Goal: Task Accomplishment & Management: Use online tool/utility

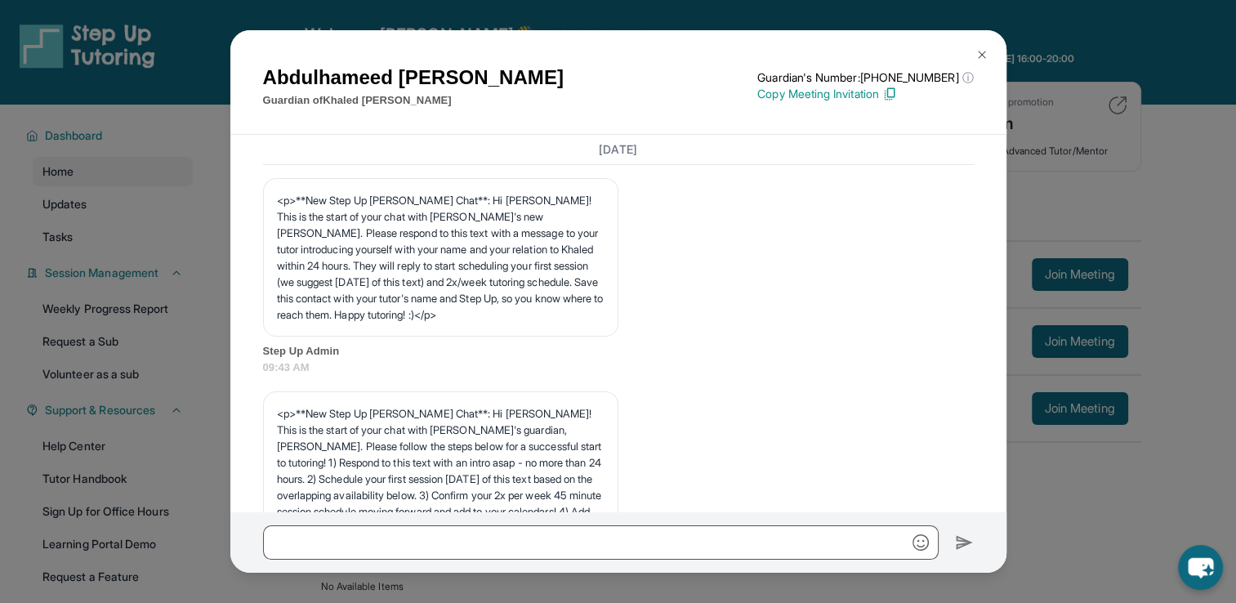
scroll to position [3549, 0]
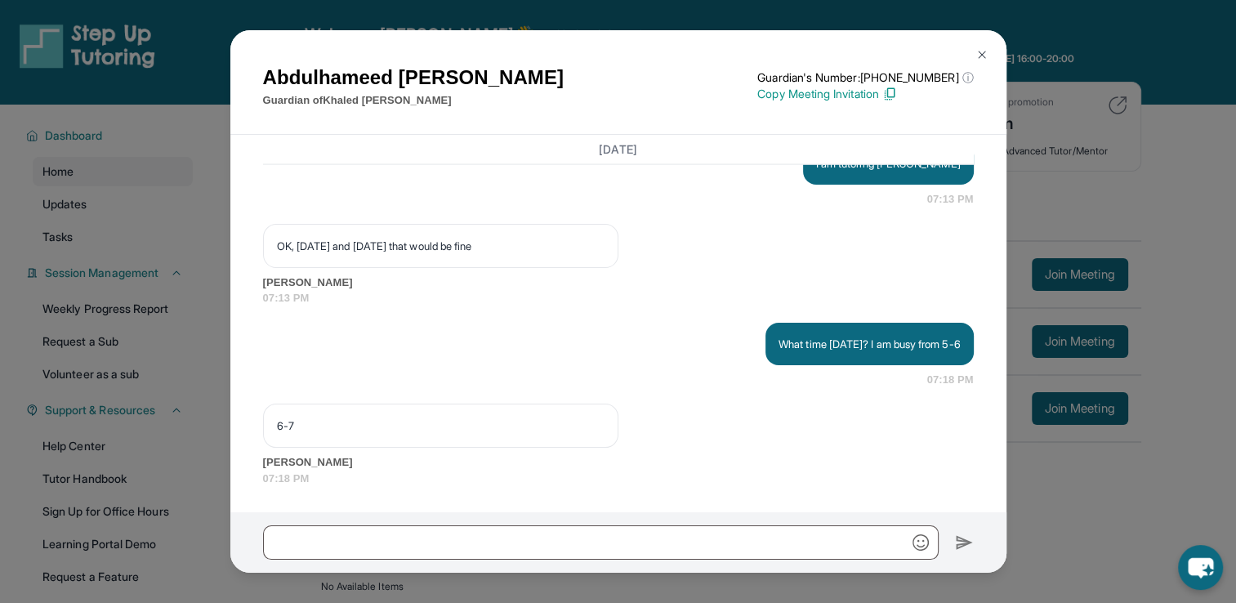
click at [1039, 243] on div "[PERSON_NAME] Guardian of [PERSON_NAME] Guardian's Number: [PHONE_NUMBER] ⓘ Thi…" at bounding box center [618, 301] width 1236 height 603
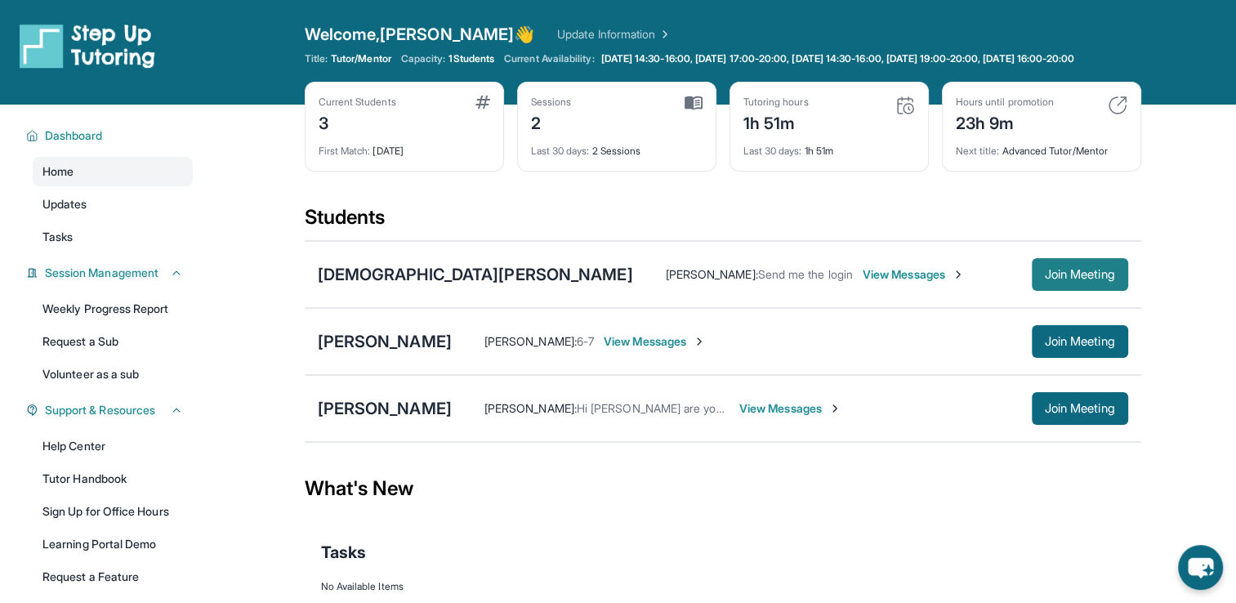
click at [1071, 279] on span "Join Meeting" at bounding box center [1080, 275] width 70 height 10
click at [687, 350] on span "View Messages" at bounding box center [655, 341] width 102 height 16
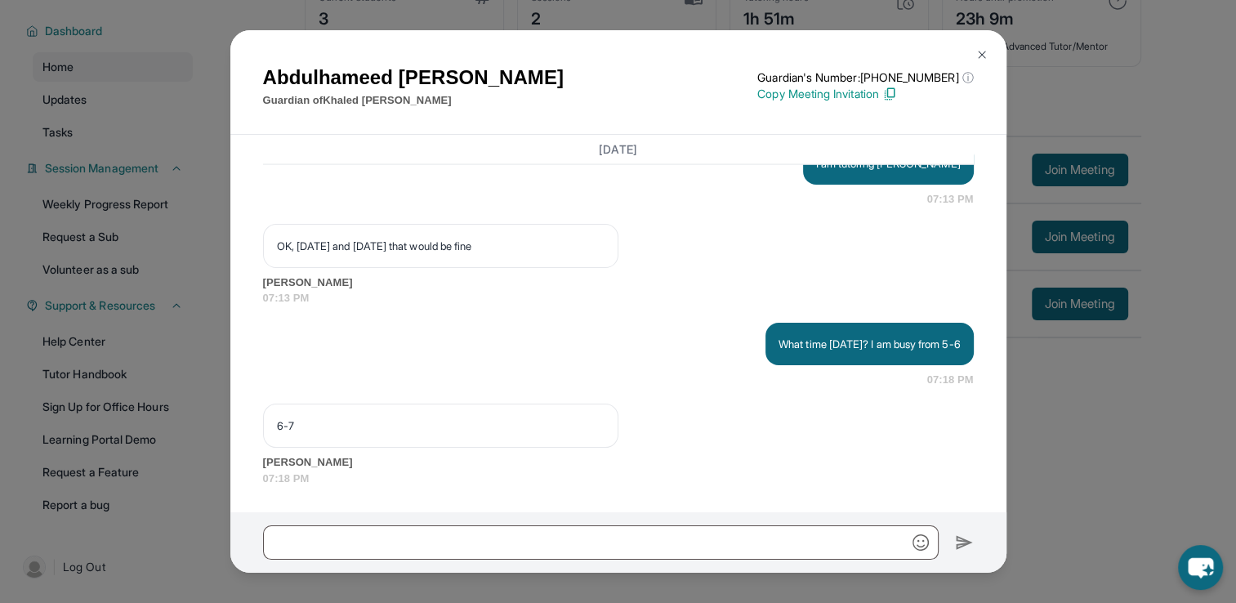
scroll to position [118, 0]
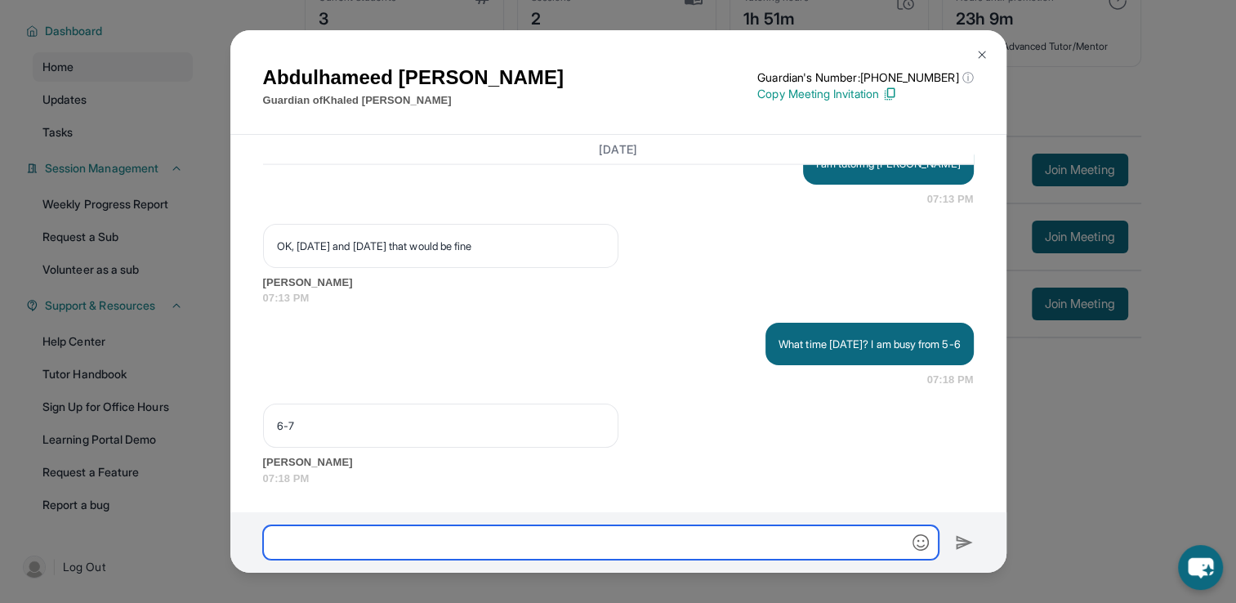
click at [666, 541] on input "text" at bounding box center [601, 542] width 676 height 34
type input "**********"
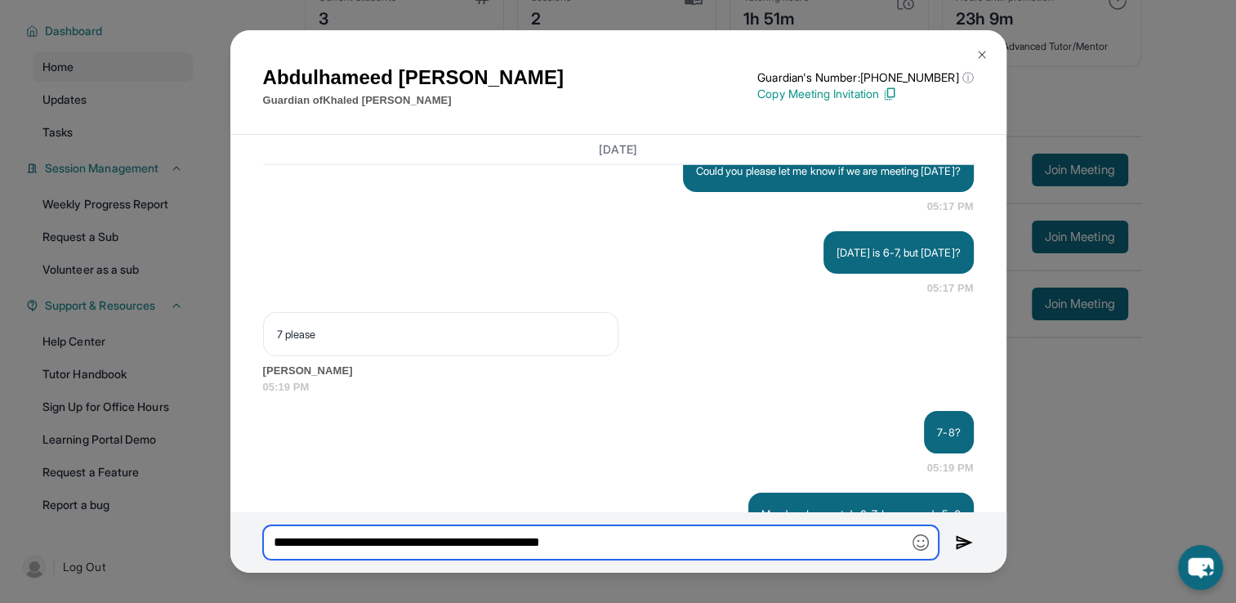
scroll to position [4537, 0]
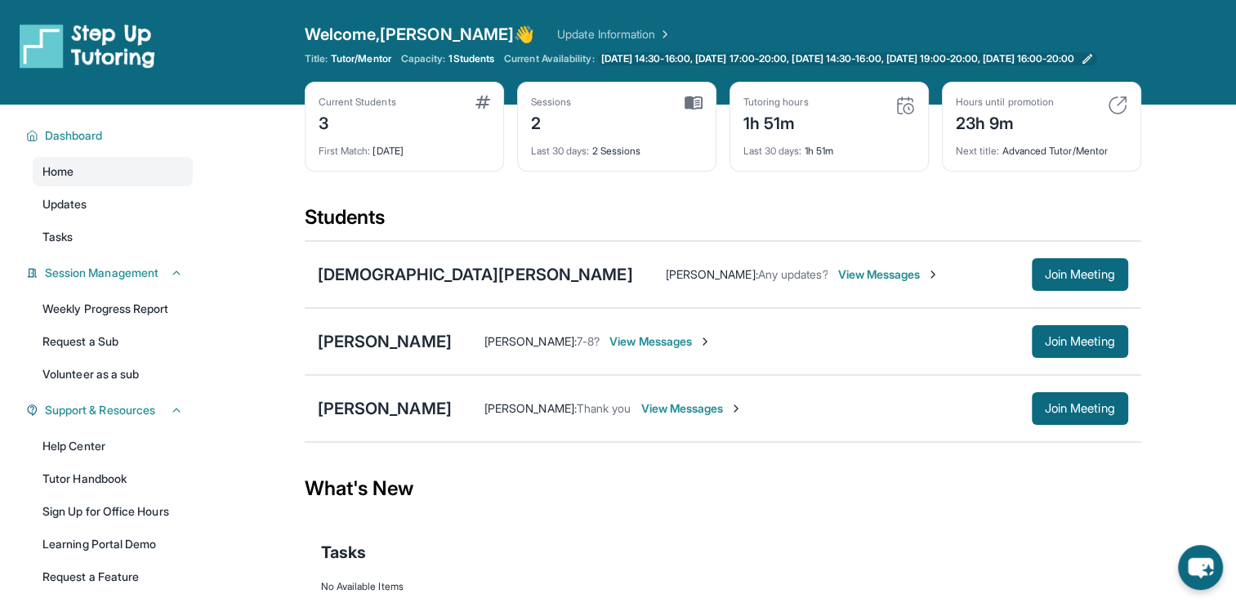
click at [632, 63] on span "Monday 14:30-16:00, Monday 17:00-20:00, Wednesday 14:30-16:00, Wednesday 19:00-…" at bounding box center [838, 58] width 474 height 13
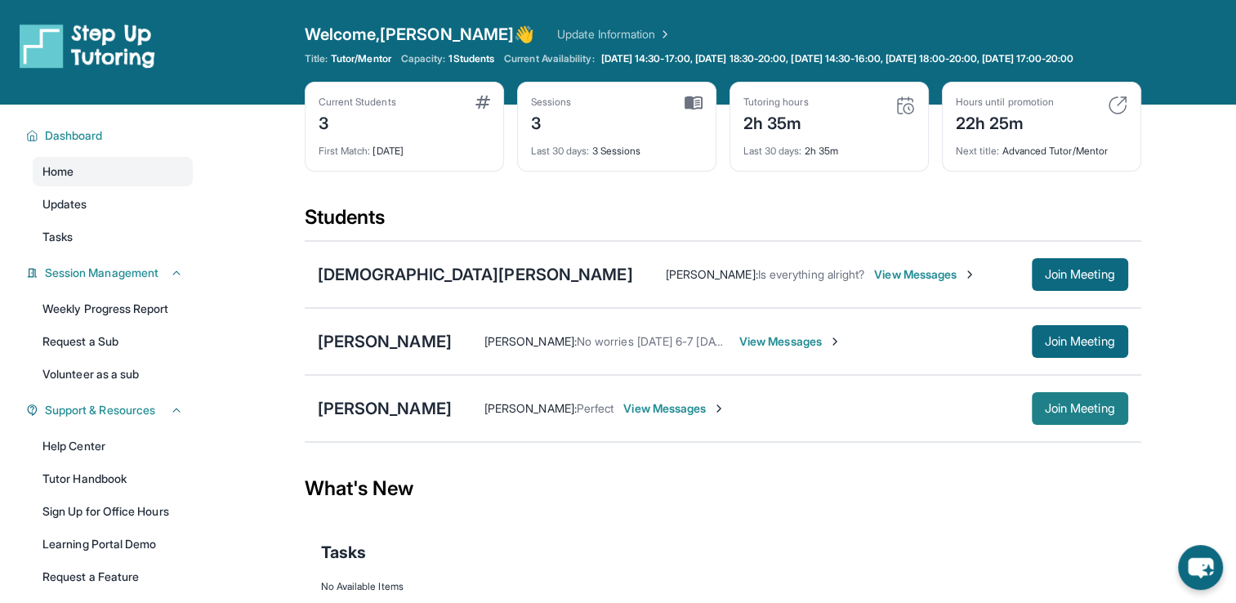
click at [1069, 407] on button "Join Meeting" at bounding box center [1080, 408] width 96 height 33
click at [154, 319] on link "Weekly Progress Report" at bounding box center [113, 308] width 160 height 29
